Goal: Browse casually

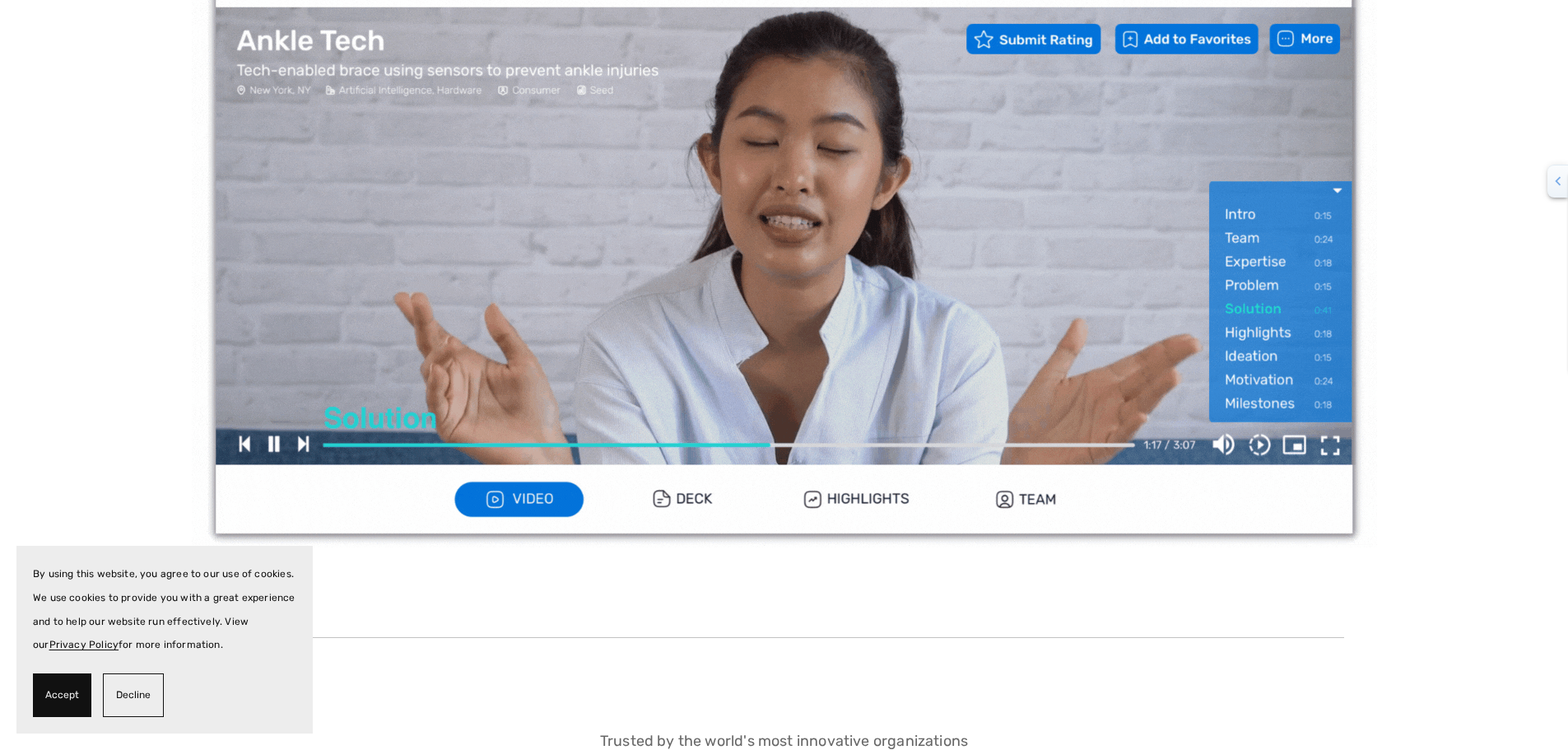
scroll to position [576, 0]
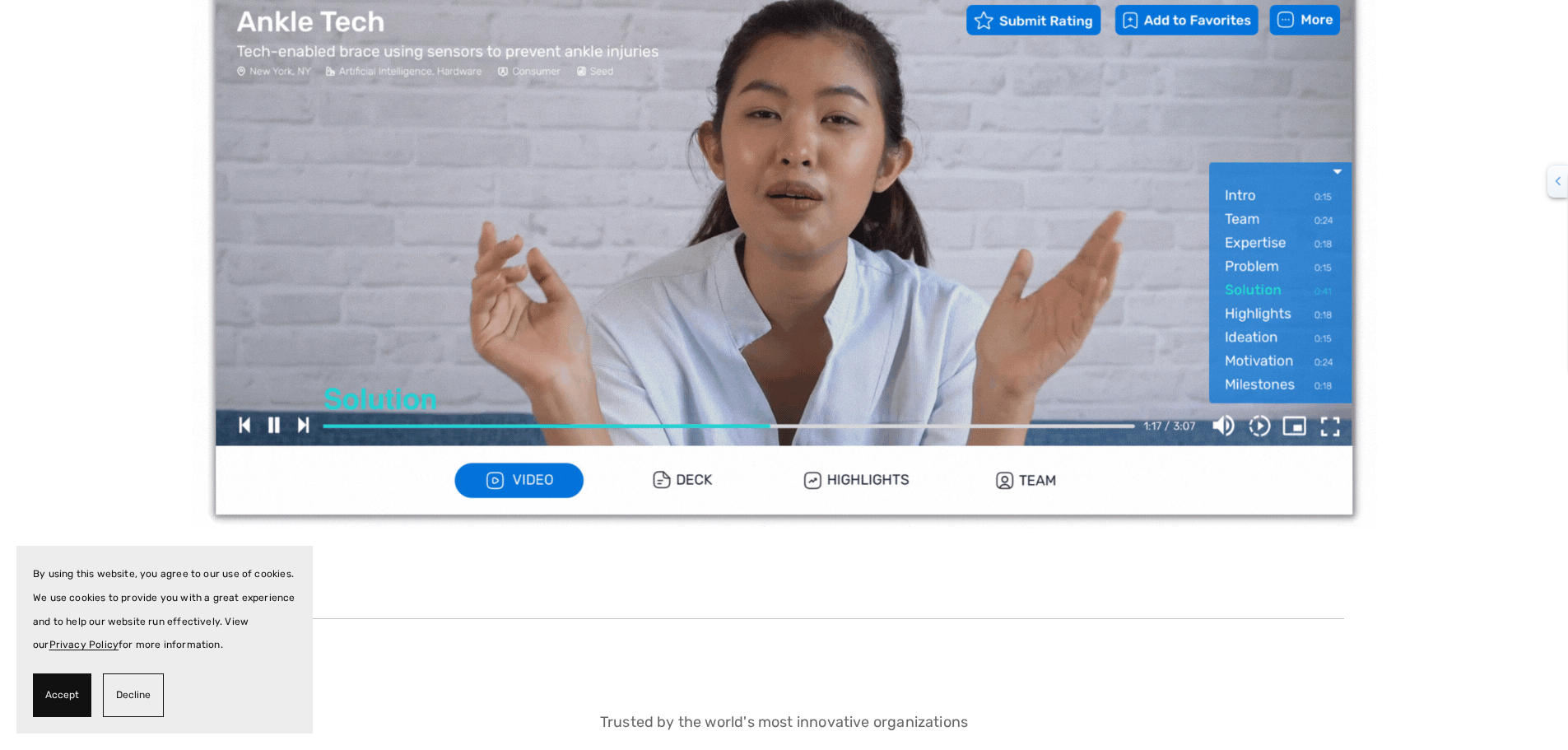
click at [700, 476] on img at bounding box center [784, 196] width 1185 height 667
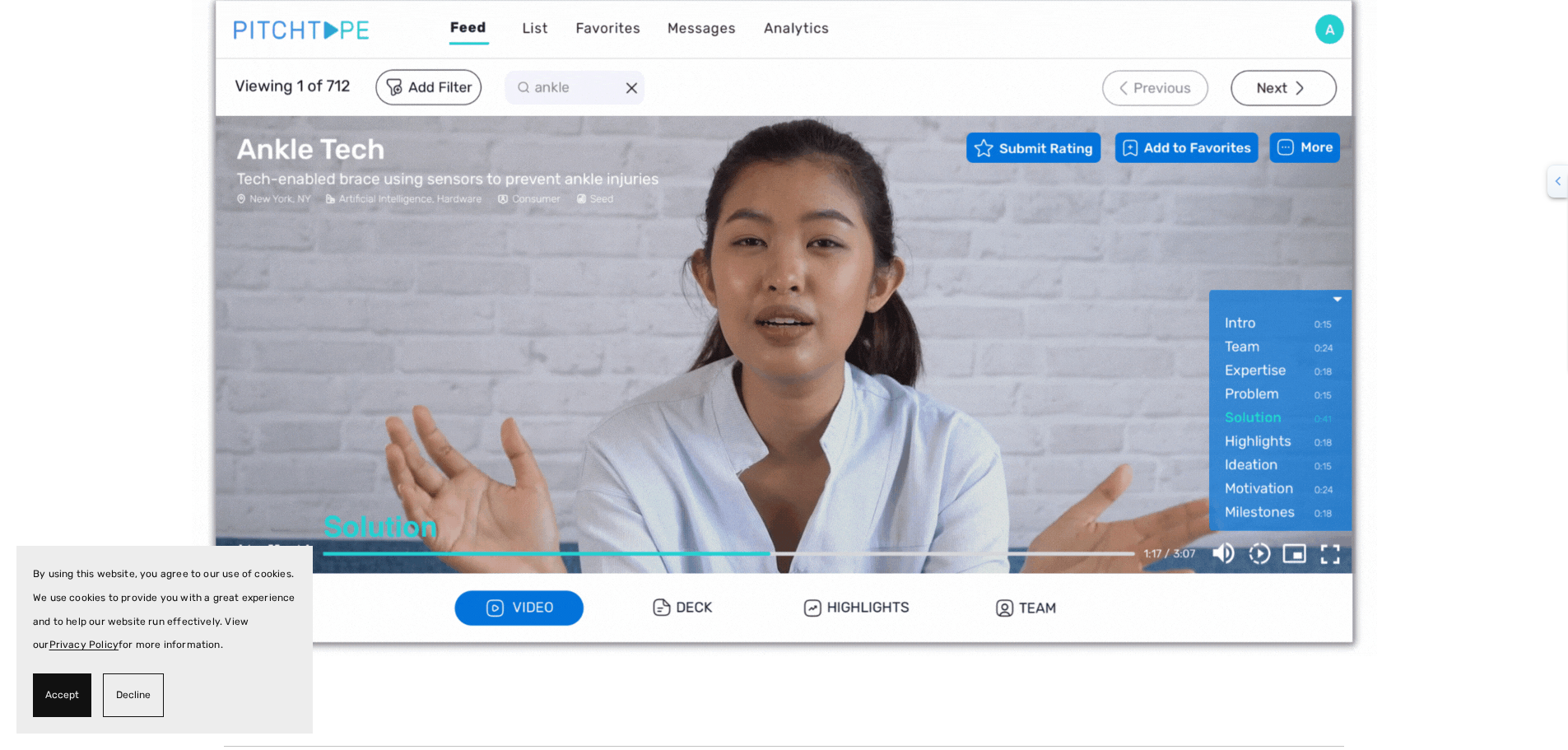
scroll to position [412, 0]
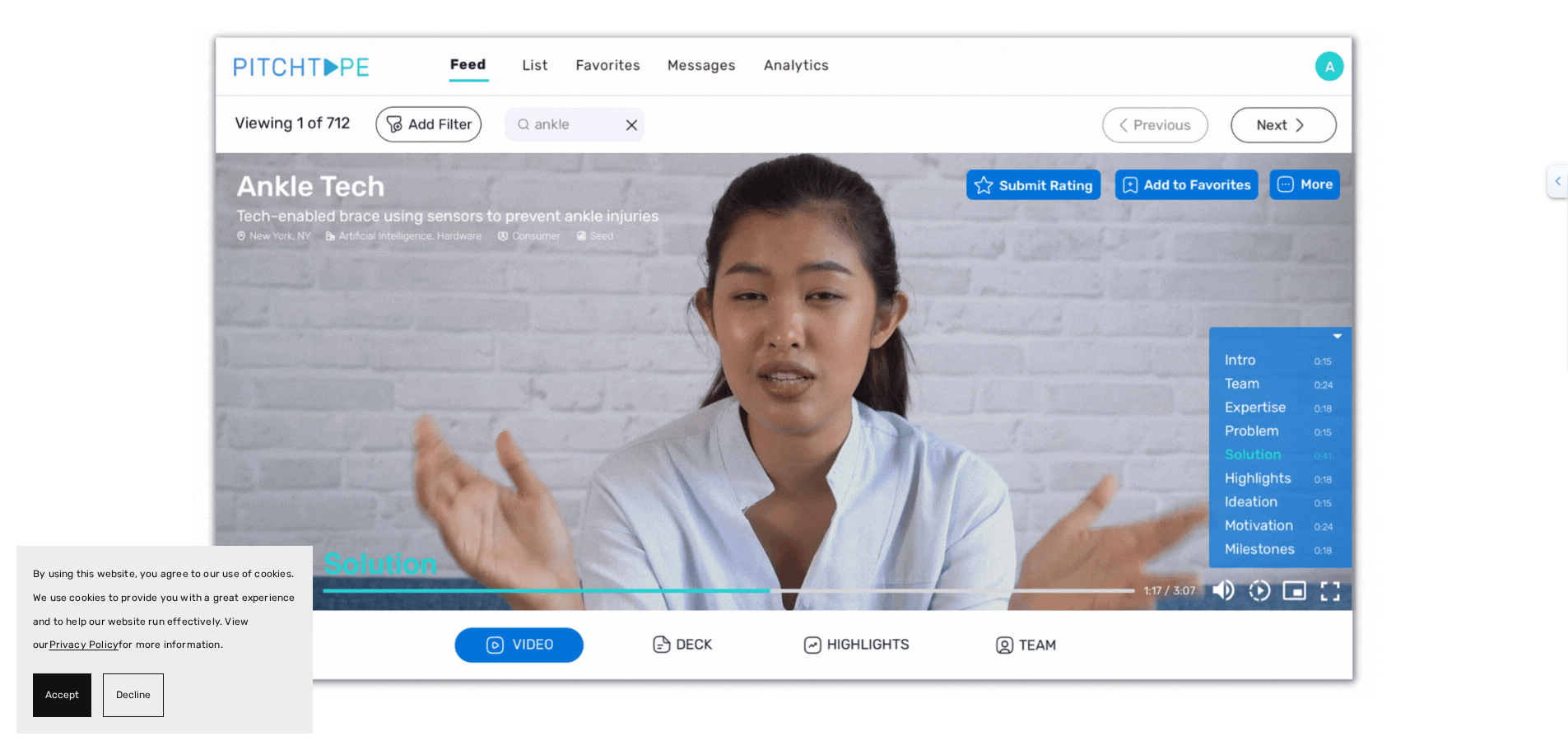
click at [1289, 143] on img at bounding box center [784, 360] width 1185 height 667
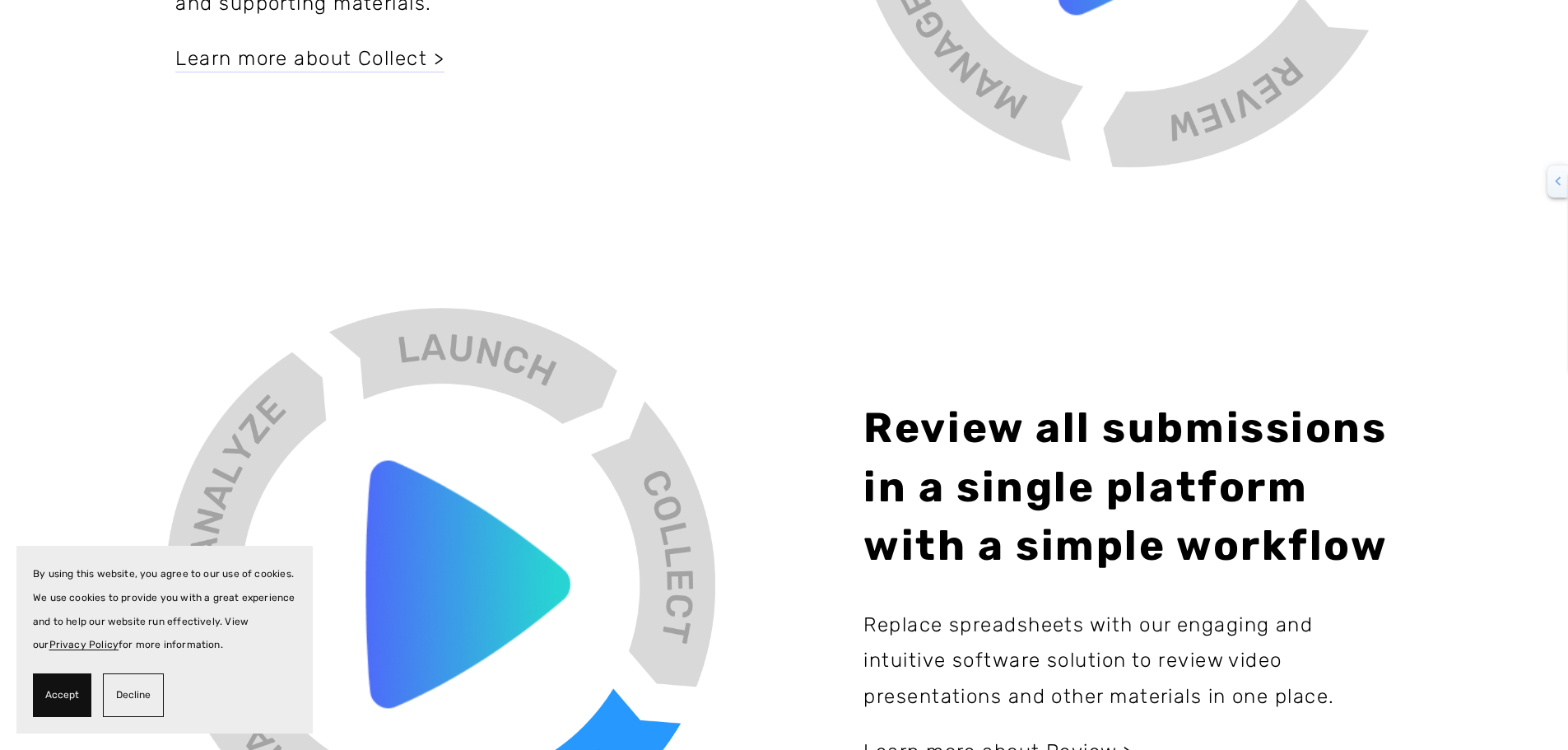
scroll to position [0, 0]
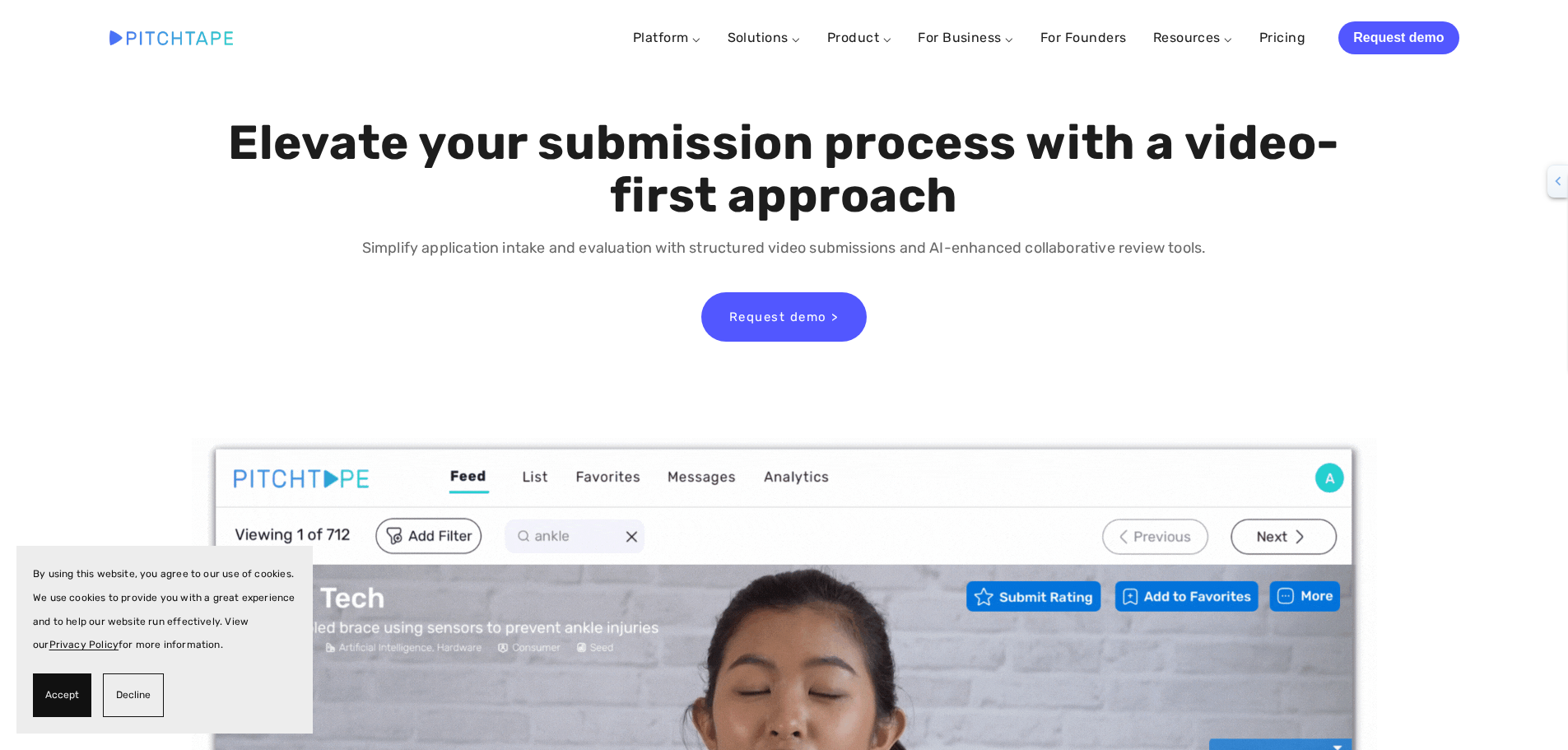
drag, startPoint x: 780, startPoint y: 661, endPoint x: 780, endPoint y: -7, distance: 668.0
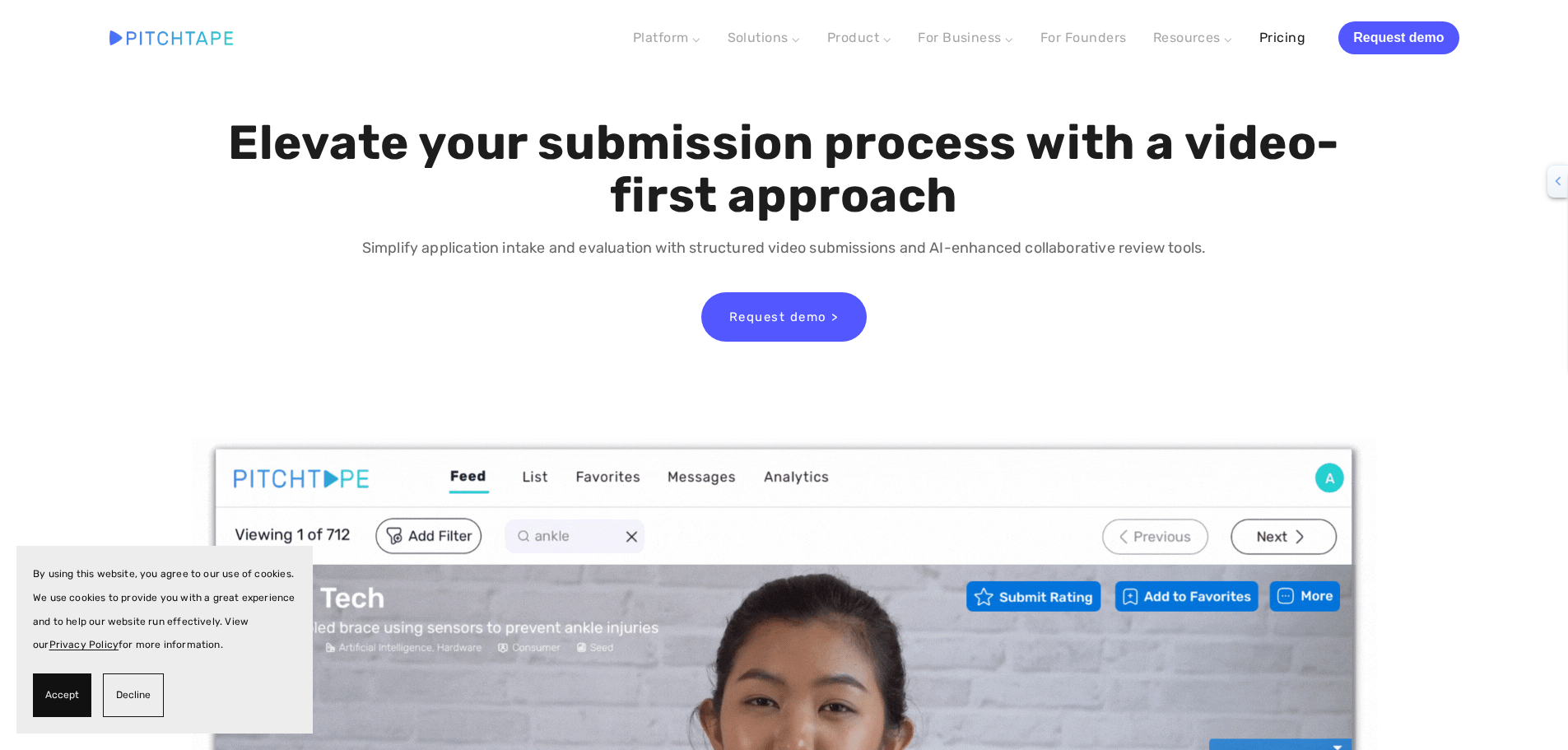
click at [1275, 46] on link "Pricing" at bounding box center [1282, 37] width 46 height 29
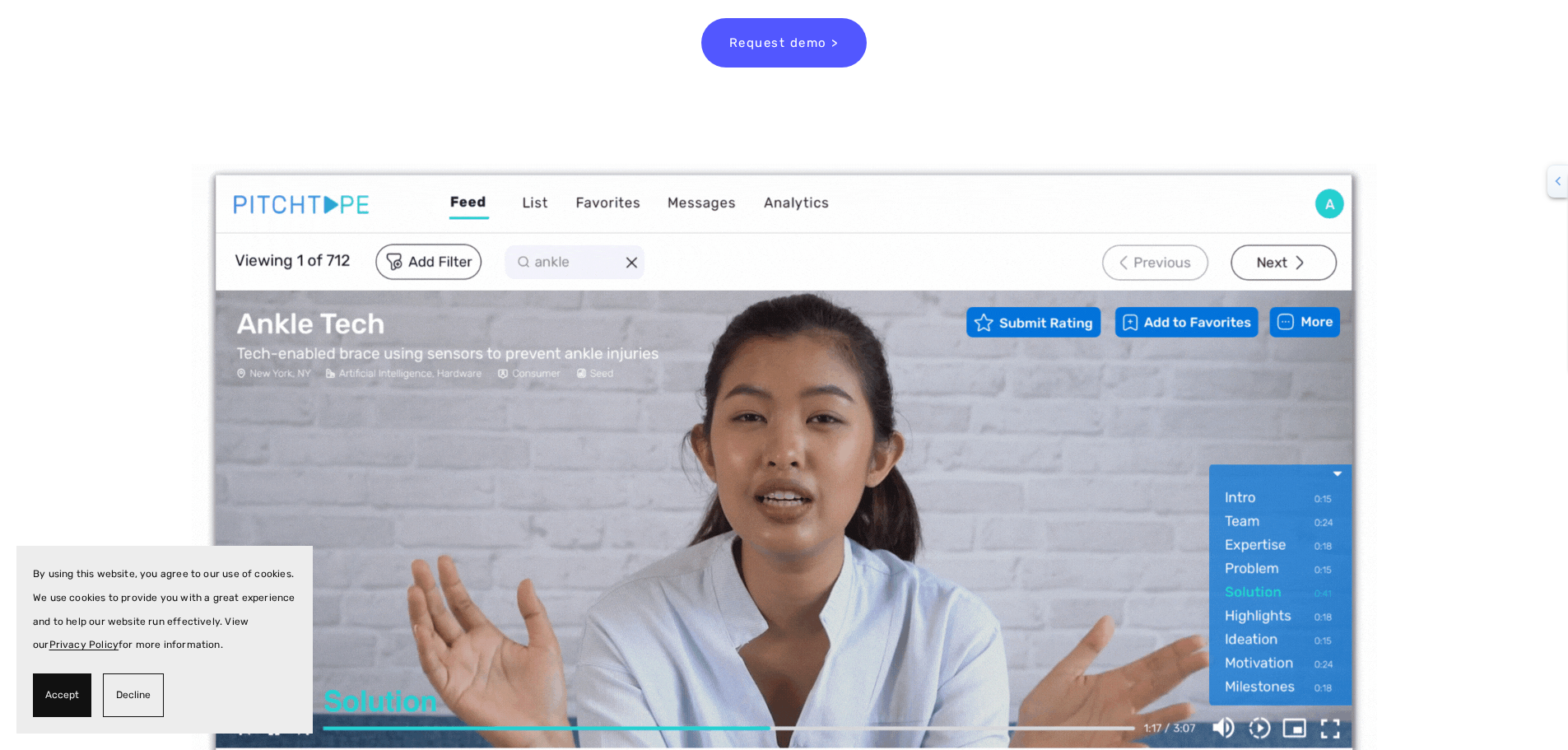
scroll to position [412, 0]
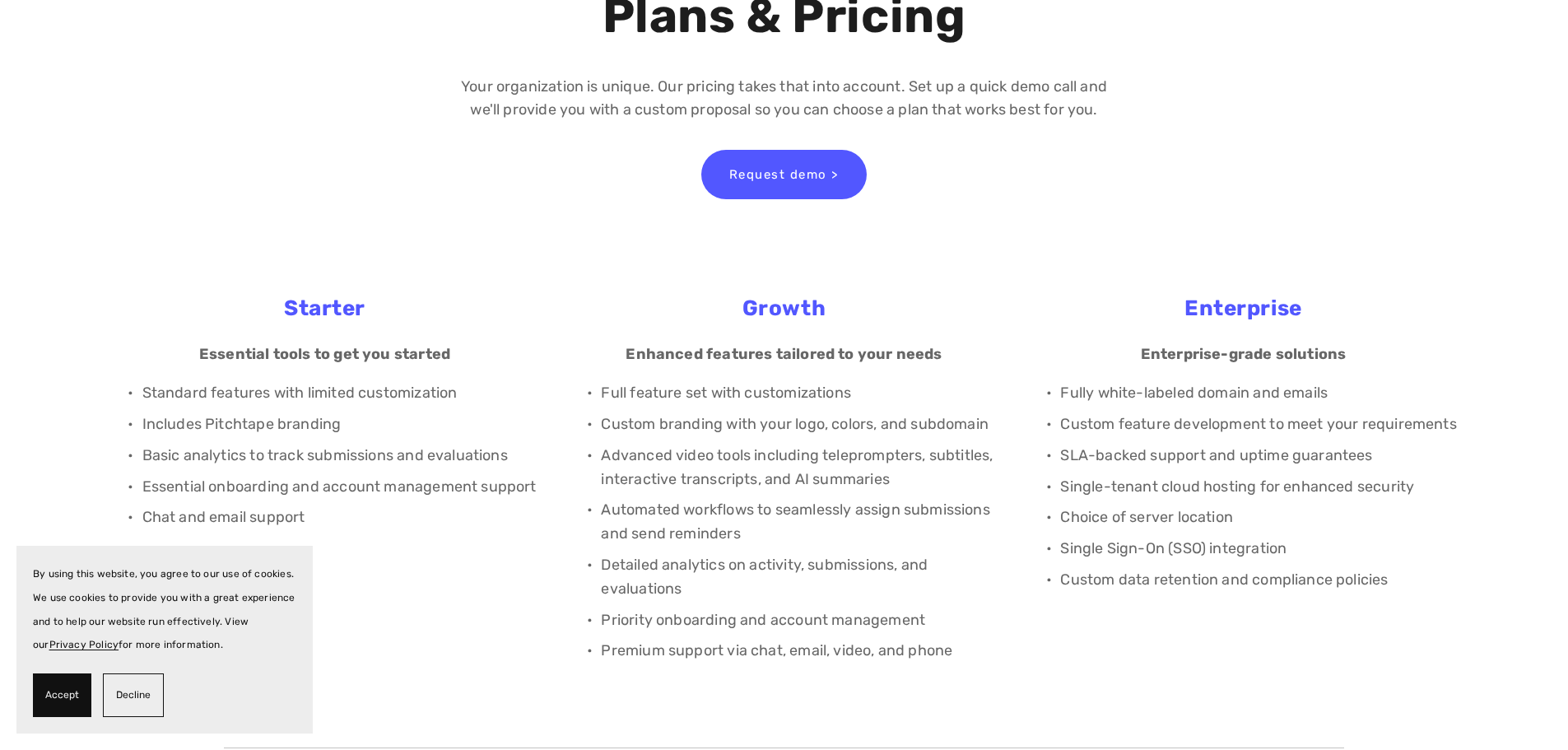
scroll to position [412, 0]
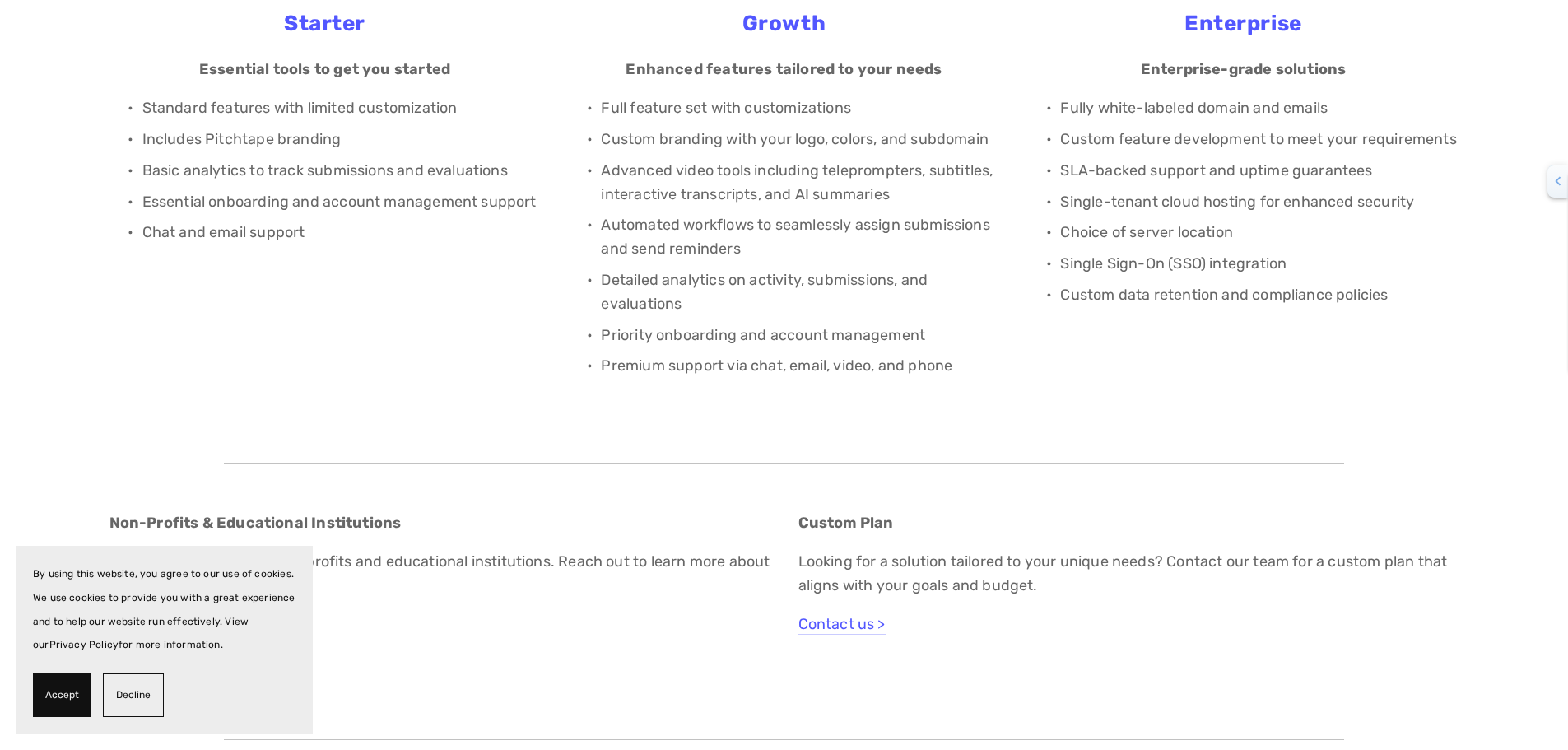
click at [56, 699] on span "Accept" at bounding box center [62, 694] width 34 height 24
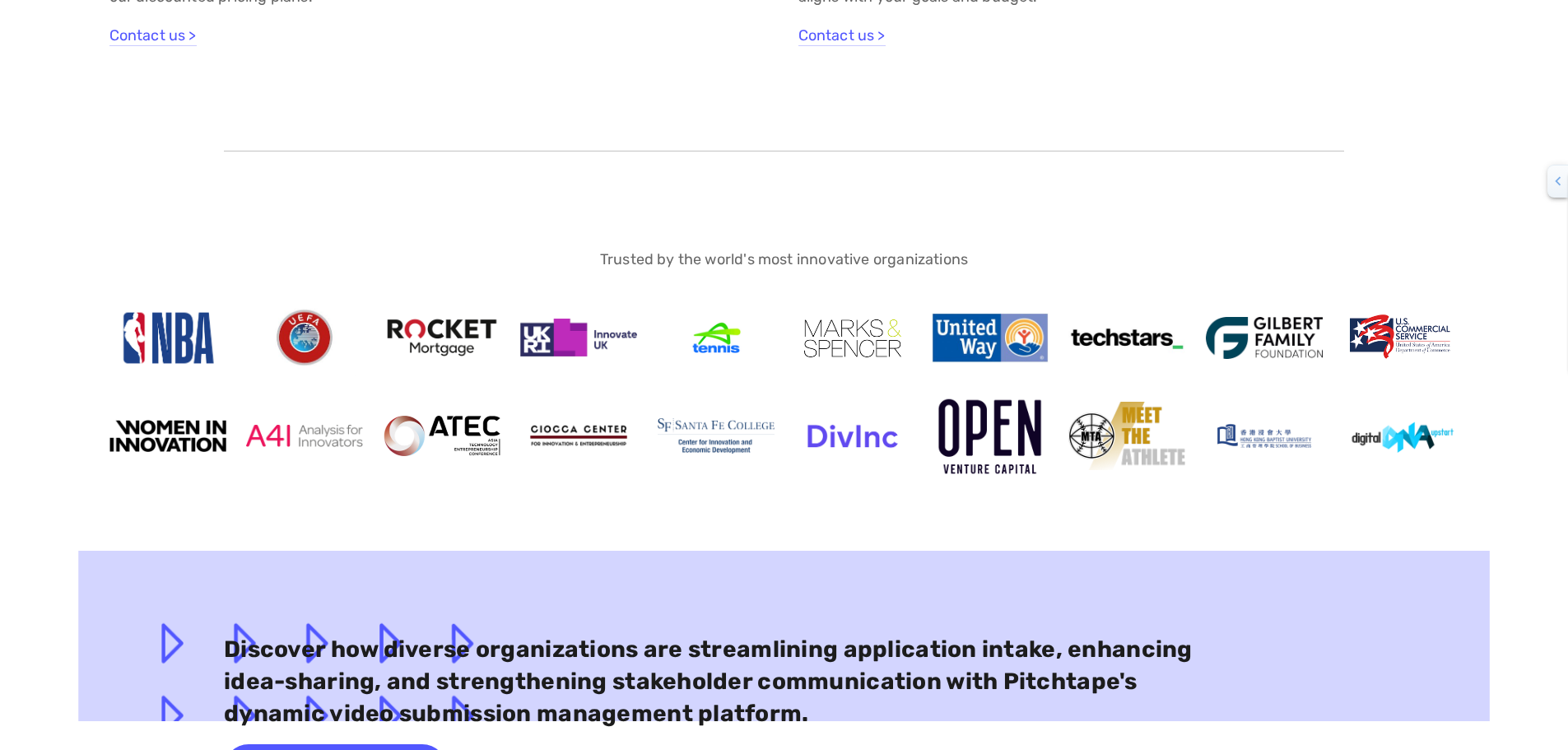
scroll to position [0, 0]
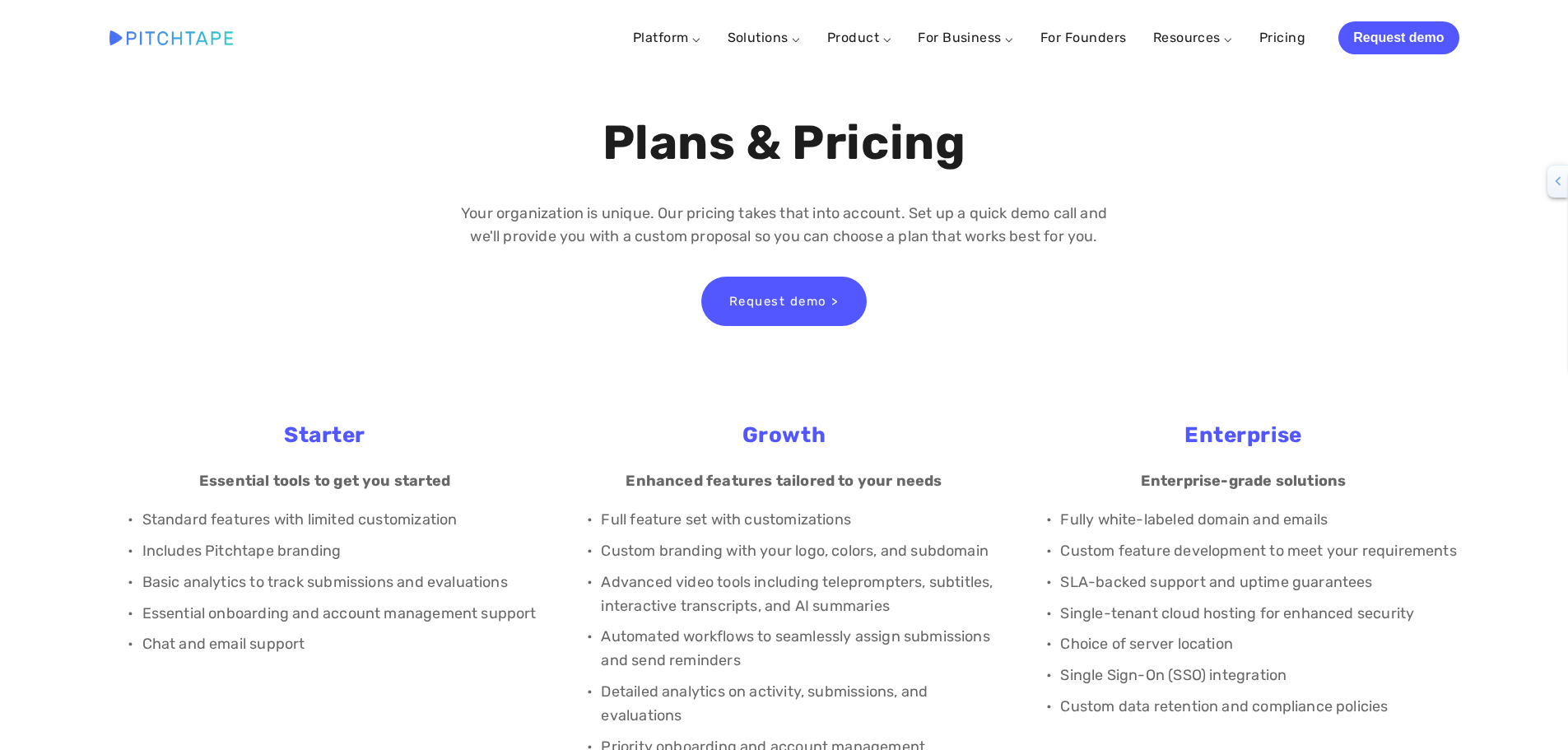
drag, startPoint x: 573, startPoint y: 686, endPoint x: 1246, endPoint y: 141, distance: 866.0
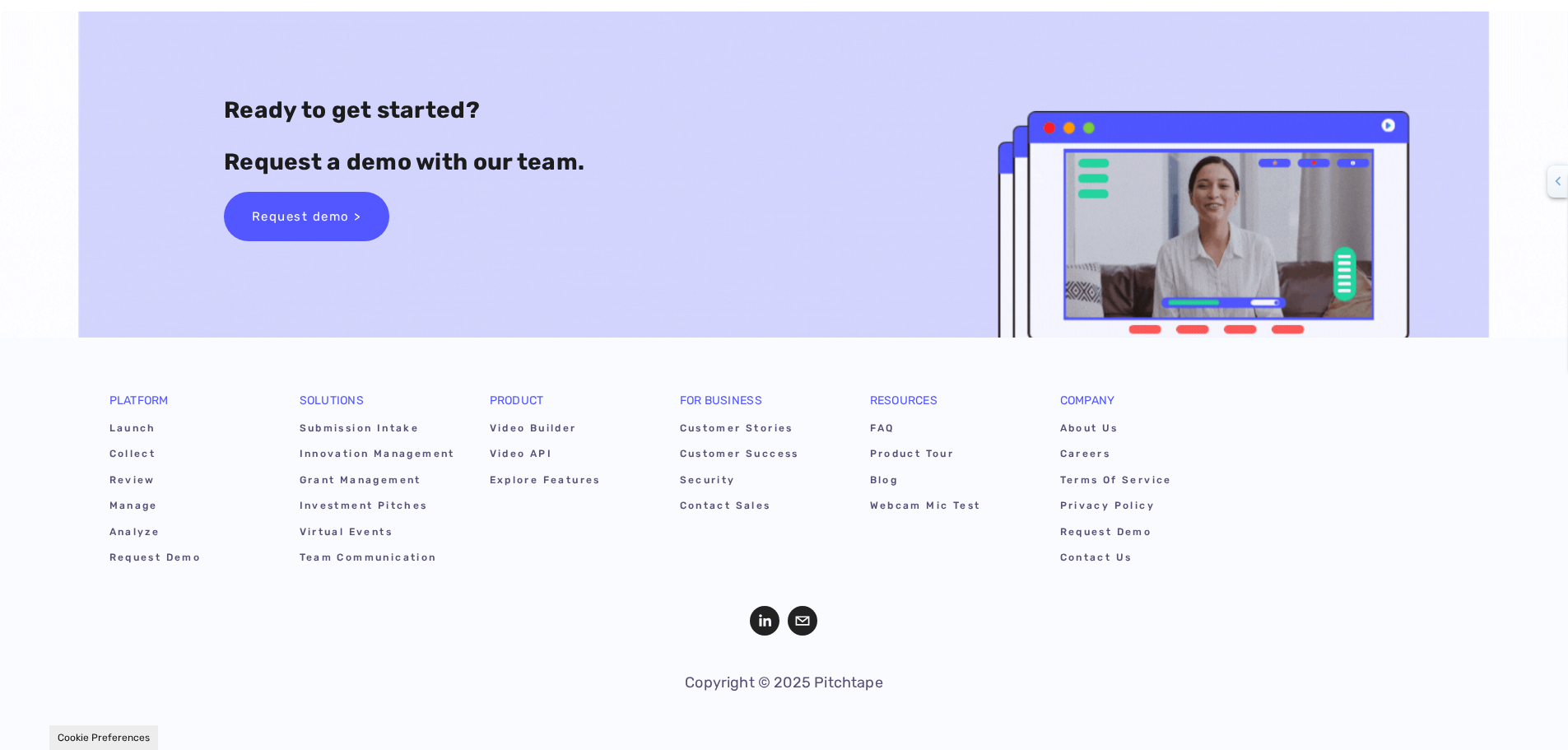
drag, startPoint x: 973, startPoint y: 326, endPoint x: 984, endPoint y: 736, distance: 410.1
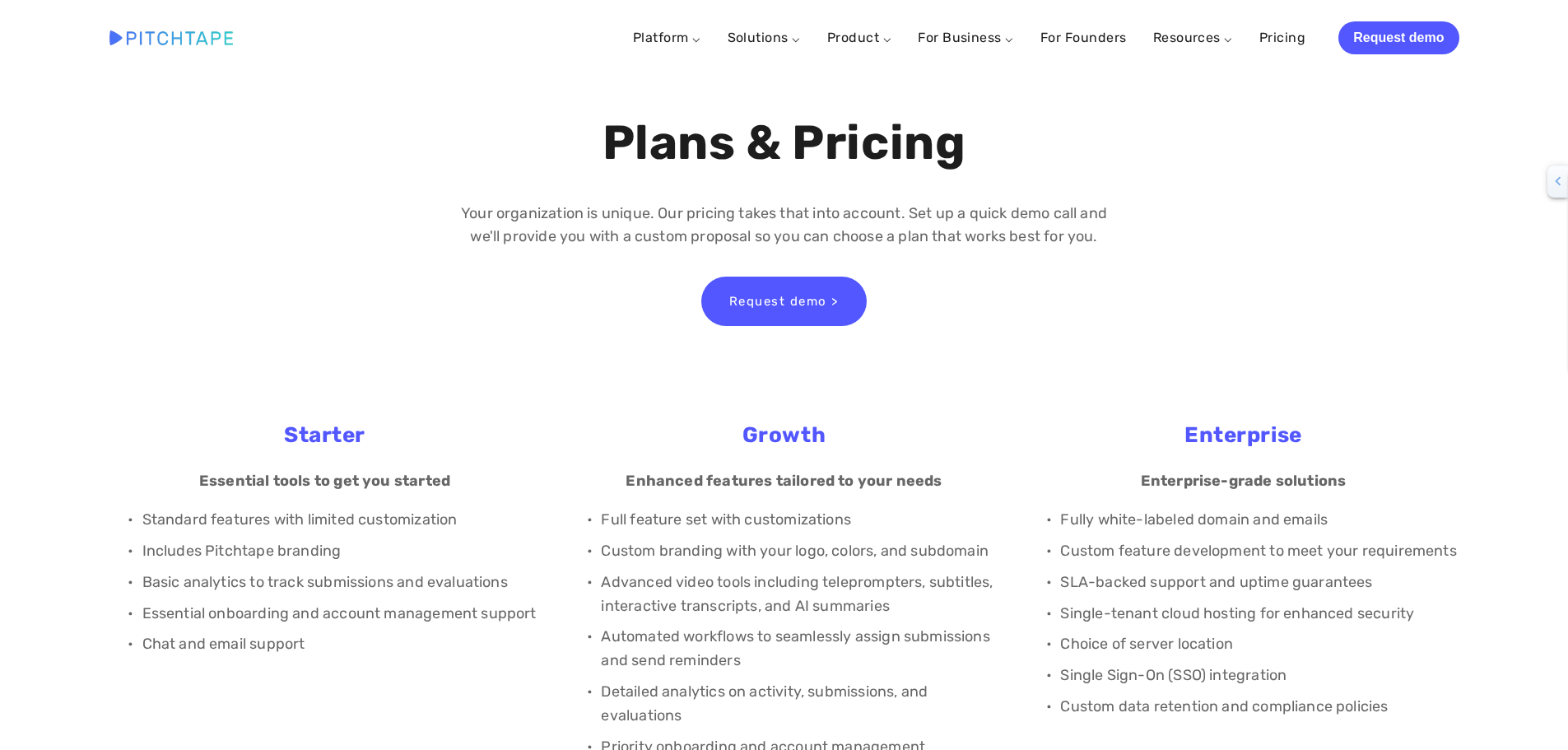
drag, startPoint x: 979, startPoint y: 560, endPoint x: 759, endPoint y: 55, distance: 550.8
click at [165, 29] on div "Platform ⌵ Launch Collect Review Manage Analyze Solutions ⌵ Submission Intake G…" at bounding box center [784, 38] width 1482 height 76
drag, startPoint x: 165, startPoint y: 38, endPoint x: 269, endPoint y: 29, distance: 104.4
click at [166, 38] on img at bounding box center [171, 37] width 124 height 14
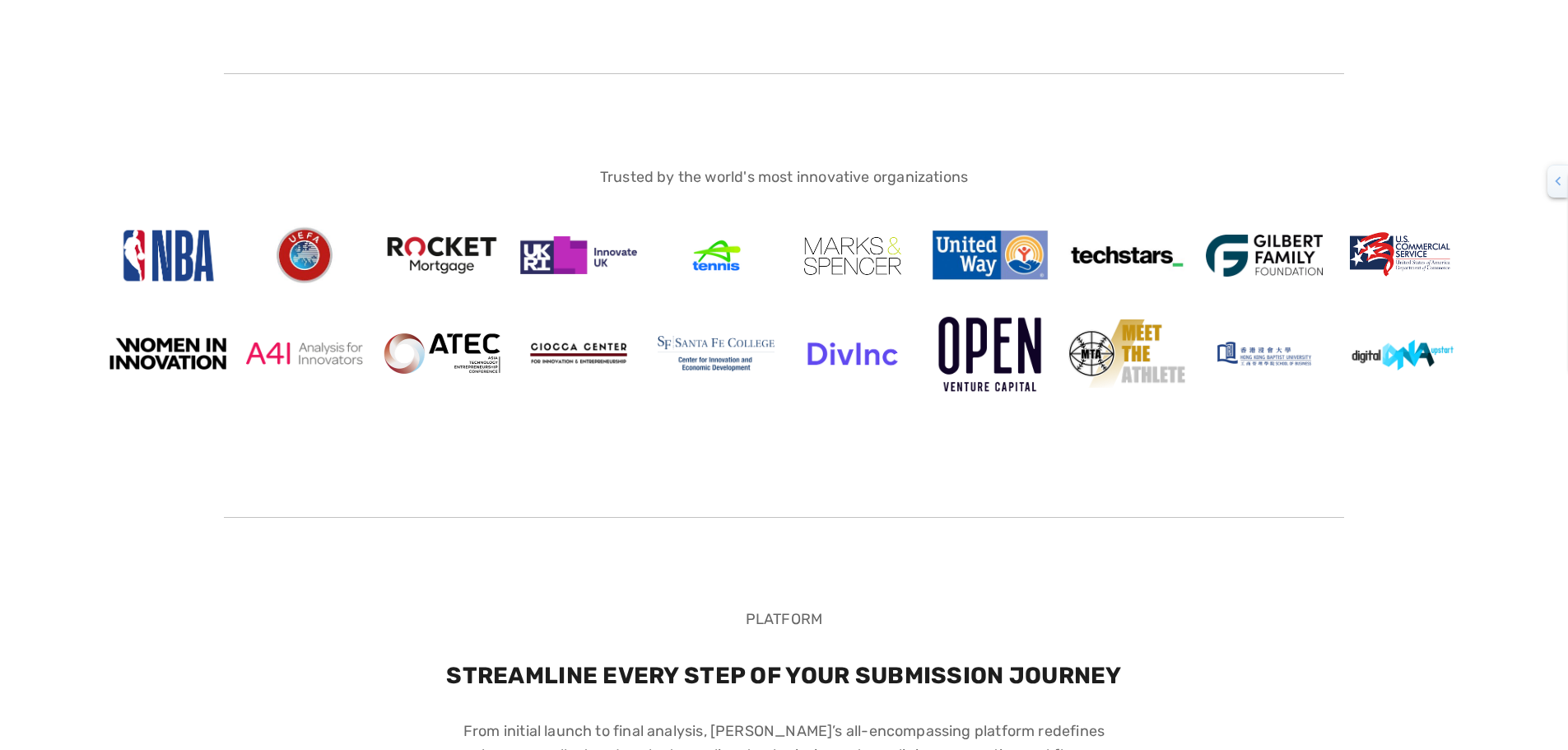
scroll to position [988, 0]
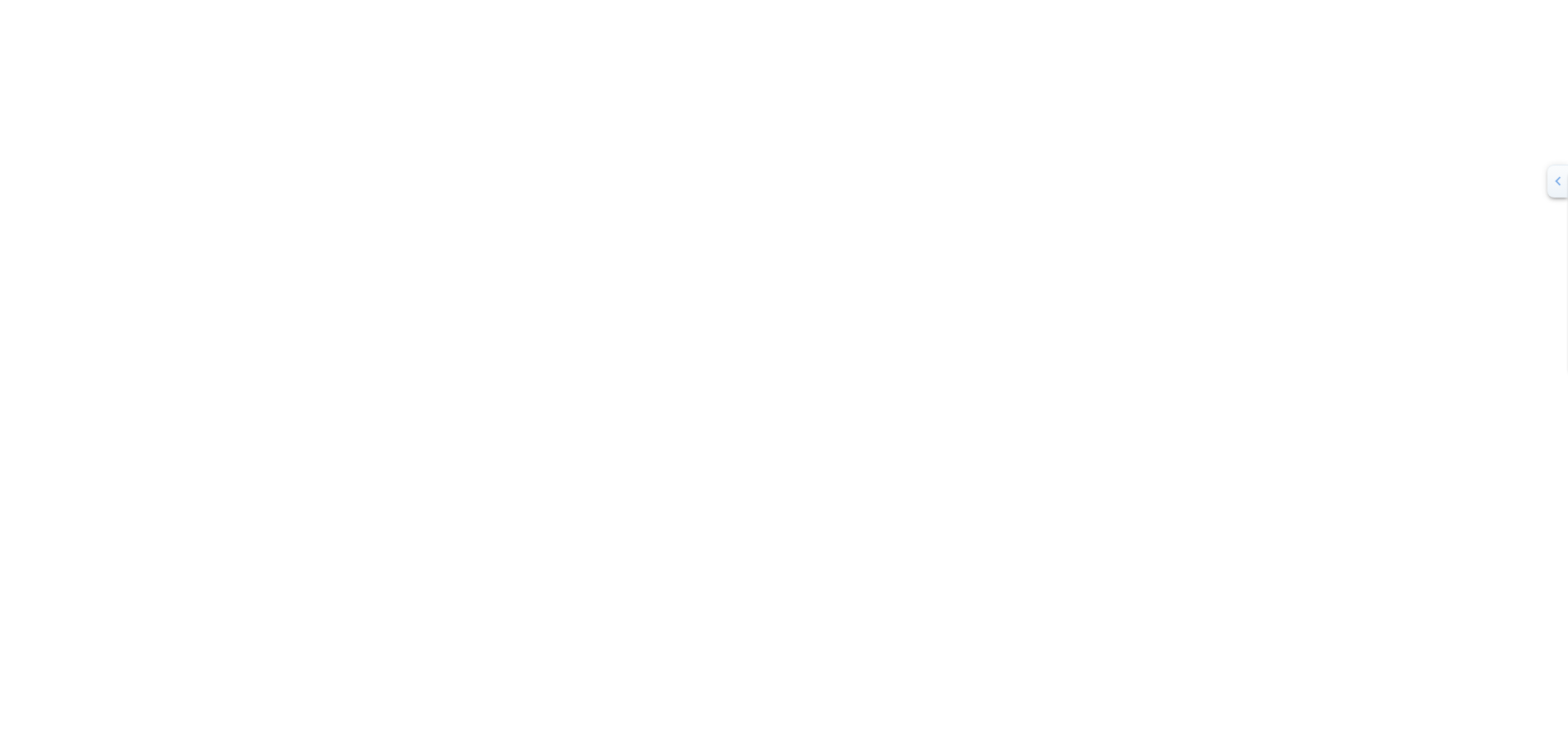
drag, startPoint x: 801, startPoint y: 414, endPoint x: 797, endPoint y: 503, distance: 89.1
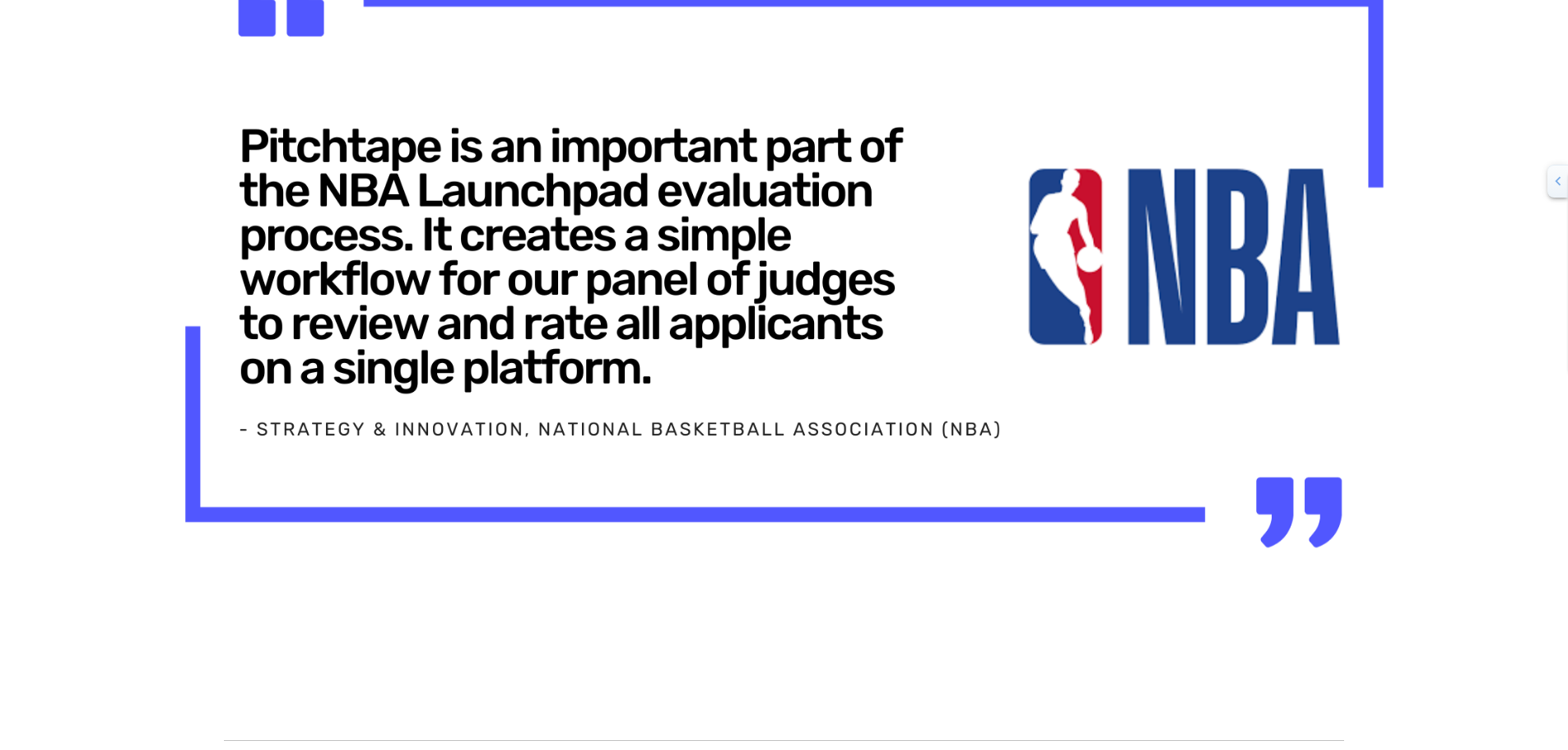
scroll to position [8494, 0]
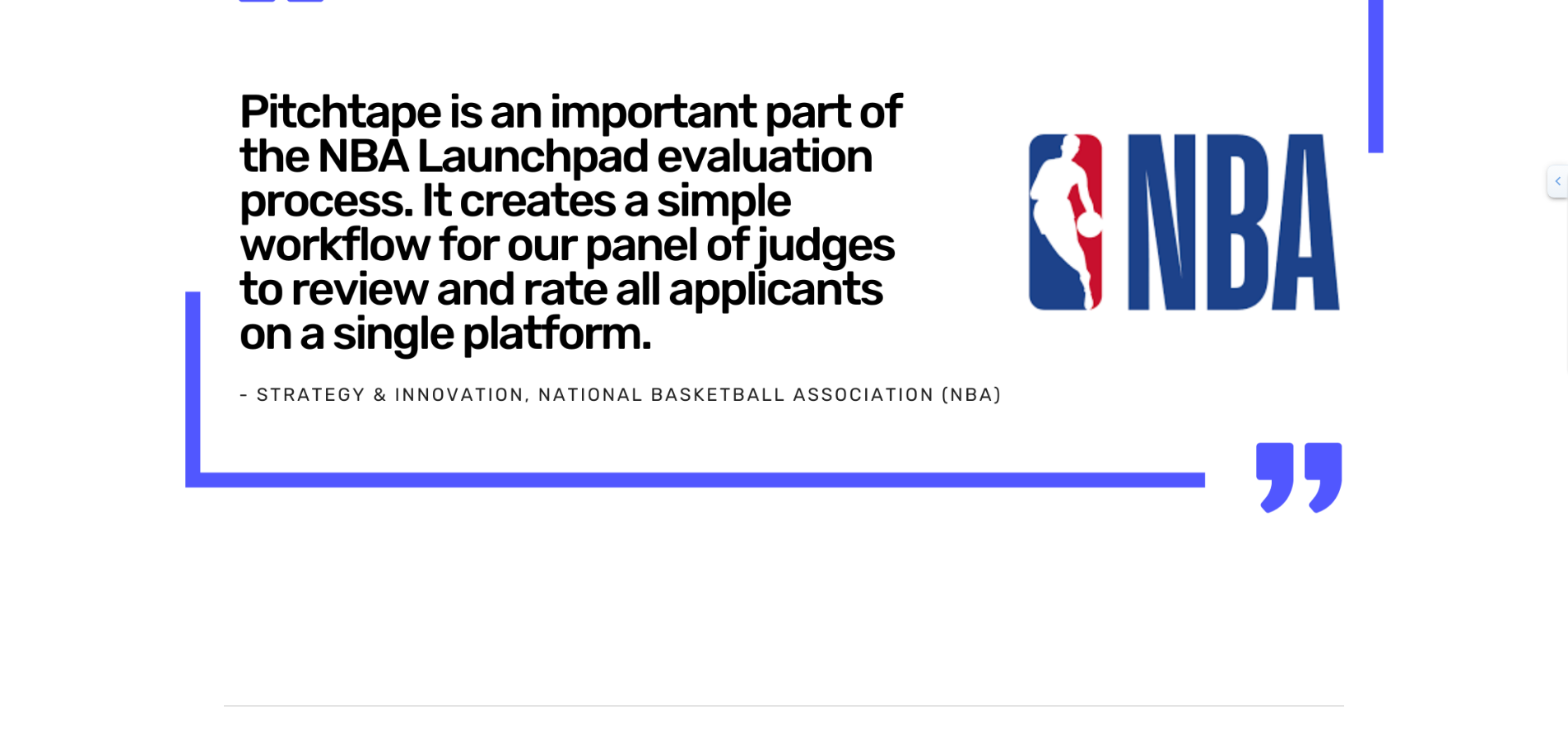
click at [293, 170] on img at bounding box center [784, 222] width 1350 height 759
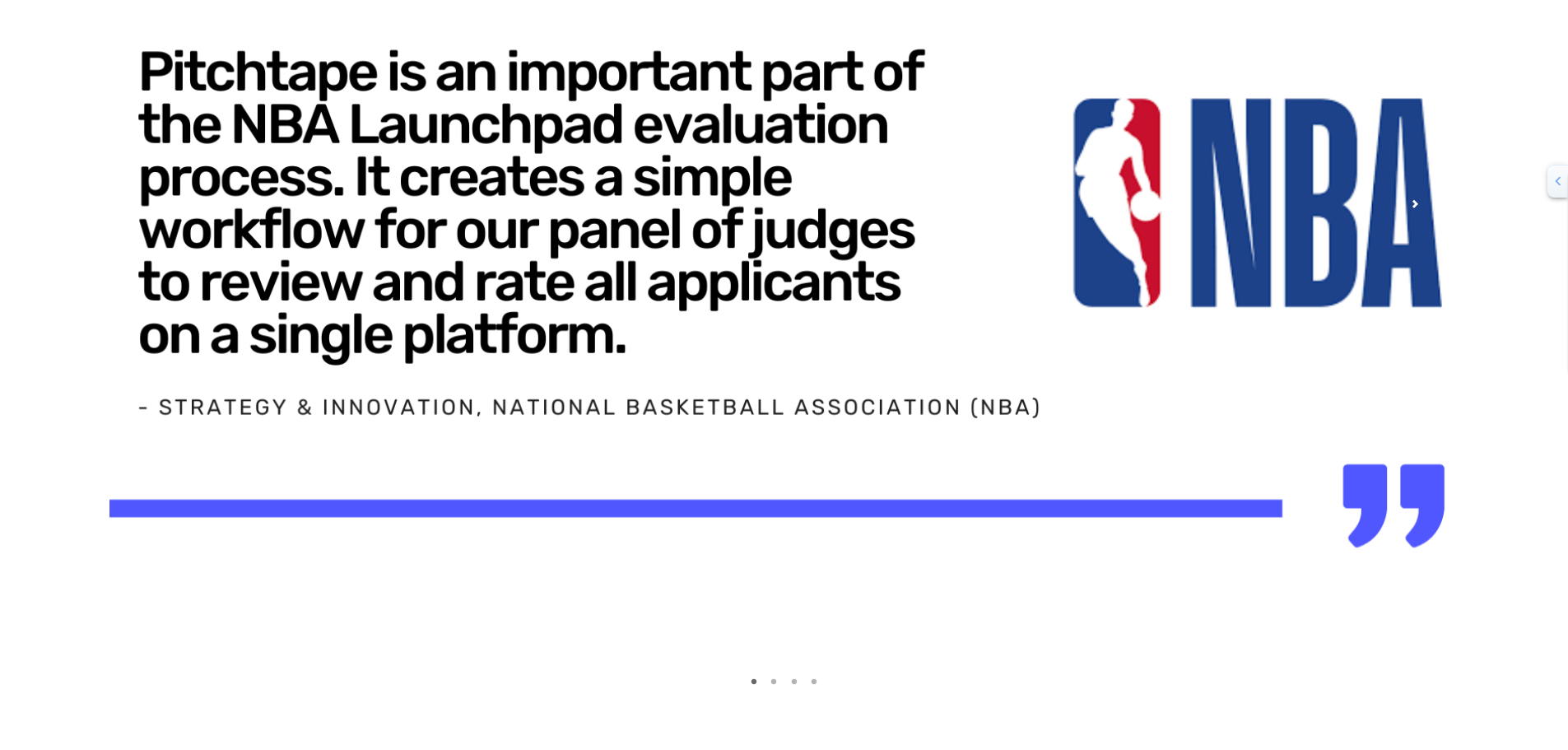
scroll to position [412, 0]
